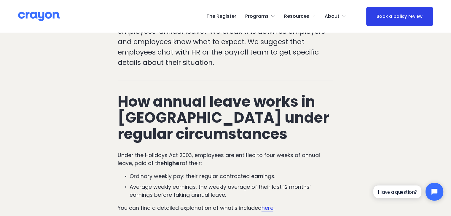
scroll to position [297, 0]
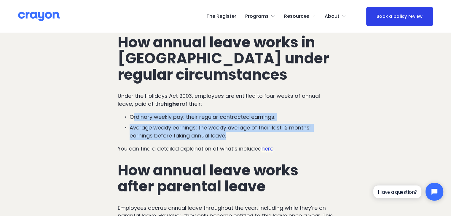
drag, startPoint x: 132, startPoint y: 93, endPoint x: 246, endPoint y: 110, distance: 115.4
click at [246, 113] on ul "Ordinary weekly pay: their regular contracted earnings. Average weekly earnings…" at bounding box center [226, 126] width 216 height 26
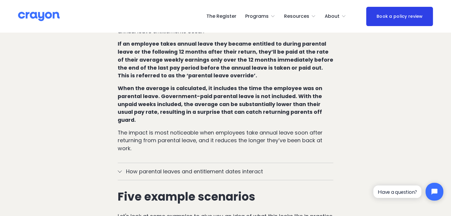
scroll to position [534, 0]
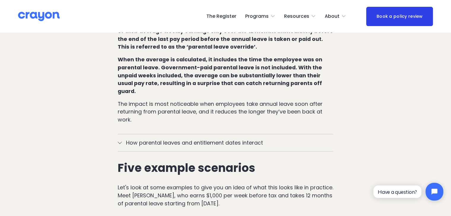
click at [120, 141] on div at bounding box center [120, 143] width 4 height 4
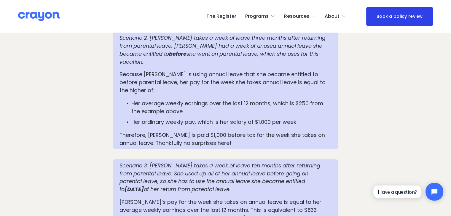
scroll to position [1097, 0]
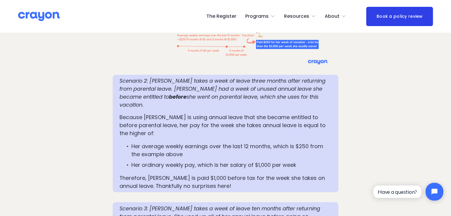
drag, startPoint x: 149, startPoint y: 66, endPoint x: 302, endPoint y: 82, distance: 153.4
click at [302, 82] on p "Scenario 2: [PERSON_NAME] takes a week of leave three months after returning fr…" at bounding box center [226, 93] width 212 height 32
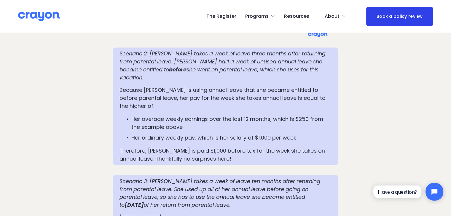
scroll to position [1127, 0]
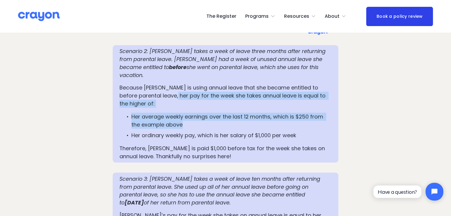
drag, startPoint x: 161, startPoint y: 74, endPoint x: 214, endPoint y: 92, distance: 56.5
click at [214, 92] on div "Scenario 2: [PERSON_NAME] takes a week of leave three months after returning fr…" at bounding box center [226, 103] width 212 height 113
click at [214, 113] on p "Her average weekly earnings over the last 12 months, which is $250 from the exa…" at bounding box center [231, 121] width 200 height 16
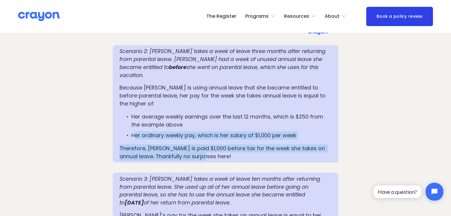
drag, startPoint x: 133, startPoint y: 106, endPoint x: 208, endPoint y: 126, distance: 77.0
click at [208, 126] on div "Scenario 2: [PERSON_NAME] takes a week of leave three months after returning fr…" at bounding box center [226, 103] width 212 height 113
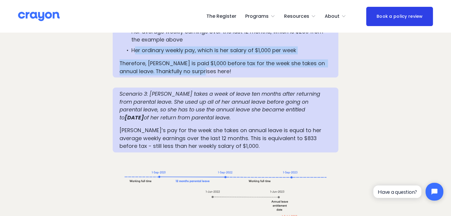
scroll to position [1216, 0]
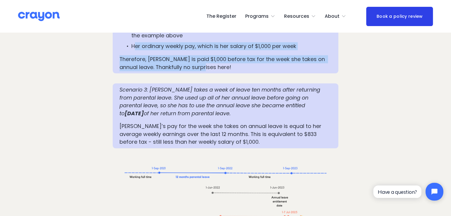
drag, startPoint x: 151, startPoint y: 59, endPoint x: 332, endPoint y: 80, distance: 182.3
click at [332, 84] on div "Scenario 3: [PERSON_NAME] takes a week of leave ten months after returning from…" at bounding box center [226, 116] width 226 height 65
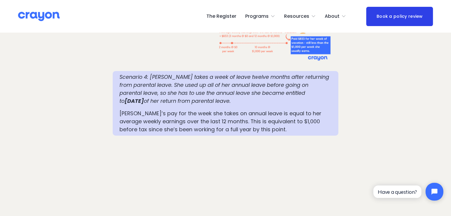
scroll to position [1423, 0]
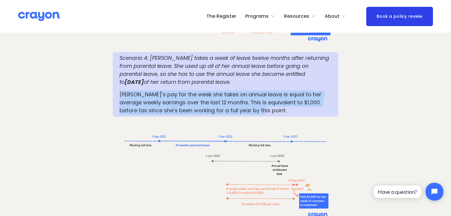
drag, startPoint x: 122, startPoint y: 64, endPoint x: 301, endPoint y: 84, distance: 180.2
click at [301, 91] on p "[PERSON_NAME]’s pay for the week she takes on annual leave is equal to her aver…" at bounding box center [226, 103] width 212 height 24
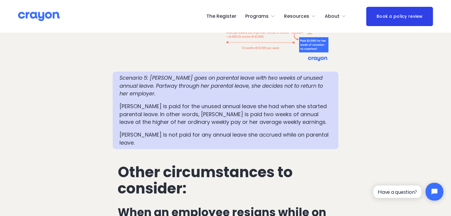
scroll to position [1572, 0]
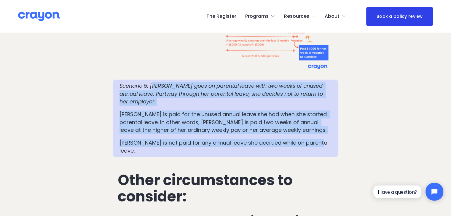
drag, startPoint x: 175, startPoint y: 53, endPoint x: 316, endPoint y: 100, distance: 148.1
click at [316, 100] on div "Scenario 5: [PERSON_NAME] goes on parental leave with two weeks of unused annua…" at bounding box center [226, 118] width 212 height 73
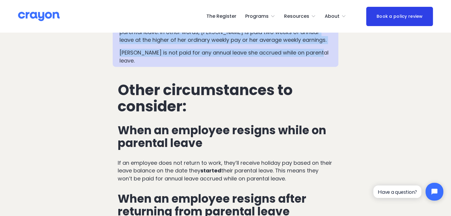
scroll to position [1691, 0]
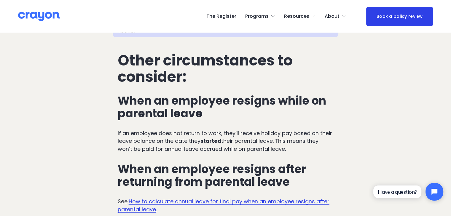
drag, startPoint x: 145, startPoint y: 86, endPoint x: 301, endPoint y: 101, distance: 156.6
click at [301, 130] on p "If an employee does not return to work, they’ll receive holiday pay based on th…" at bounding box center [226, 142] width 216 height 24
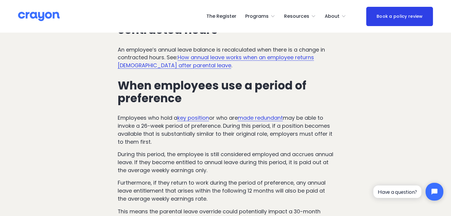
scroll to position [1899, 0]
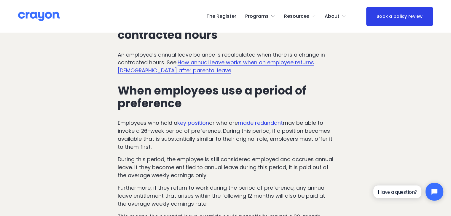
drag, startPoint x: 118, startPoint y: 76, endPoint x: 283, endPoint y: 98, distance: 167.0
click at [283, 119] on p "Employees who hold a key position or who are made redundant may be able to invo…" at bounding box center [226, 135] width 216 height 32
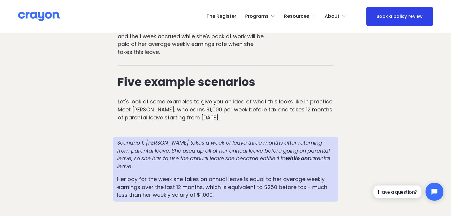
scroll to position [919, 0]
